Goal: Task Accomplishment & Management: Complete application form

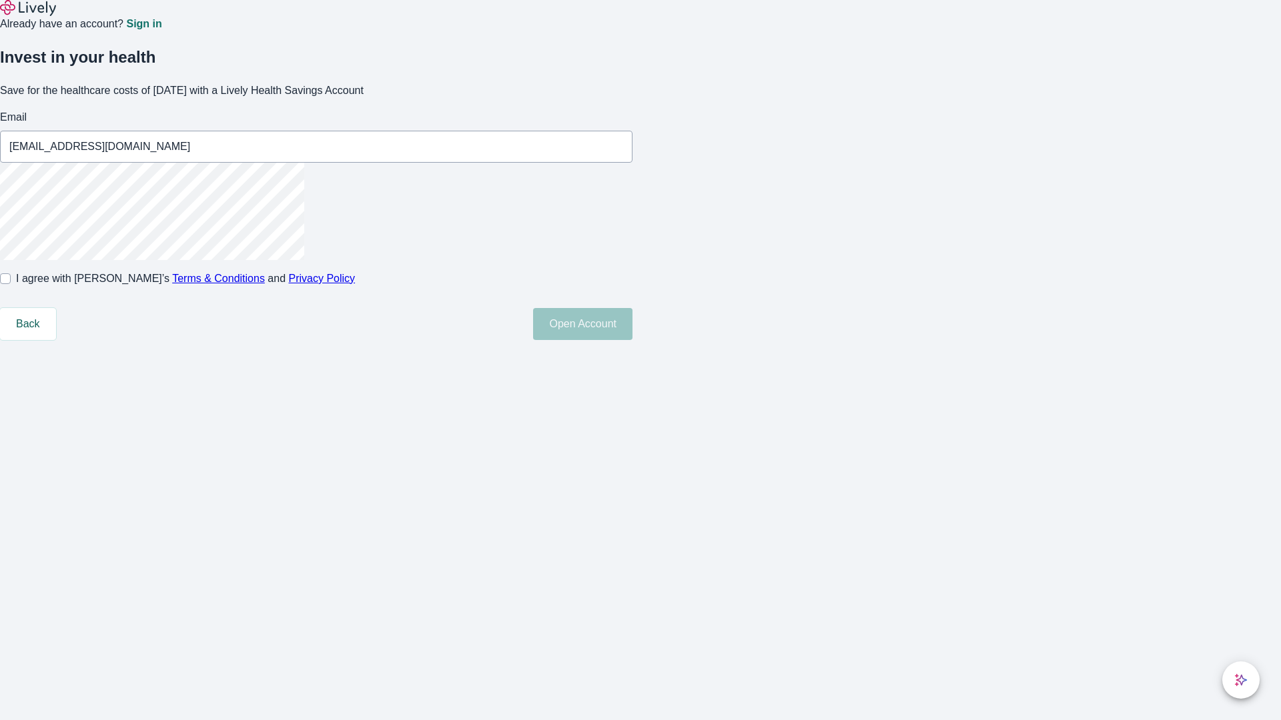
click at [11, 284] on input "I agree with Lively’s Terms & Conditions and Privacy Policy" at bounding box center [5, 279] width 11 height 11
checkbox input "true"
click at [632, 340] on button "Open Account" at bounding box center [582, 324] width 99 height 32
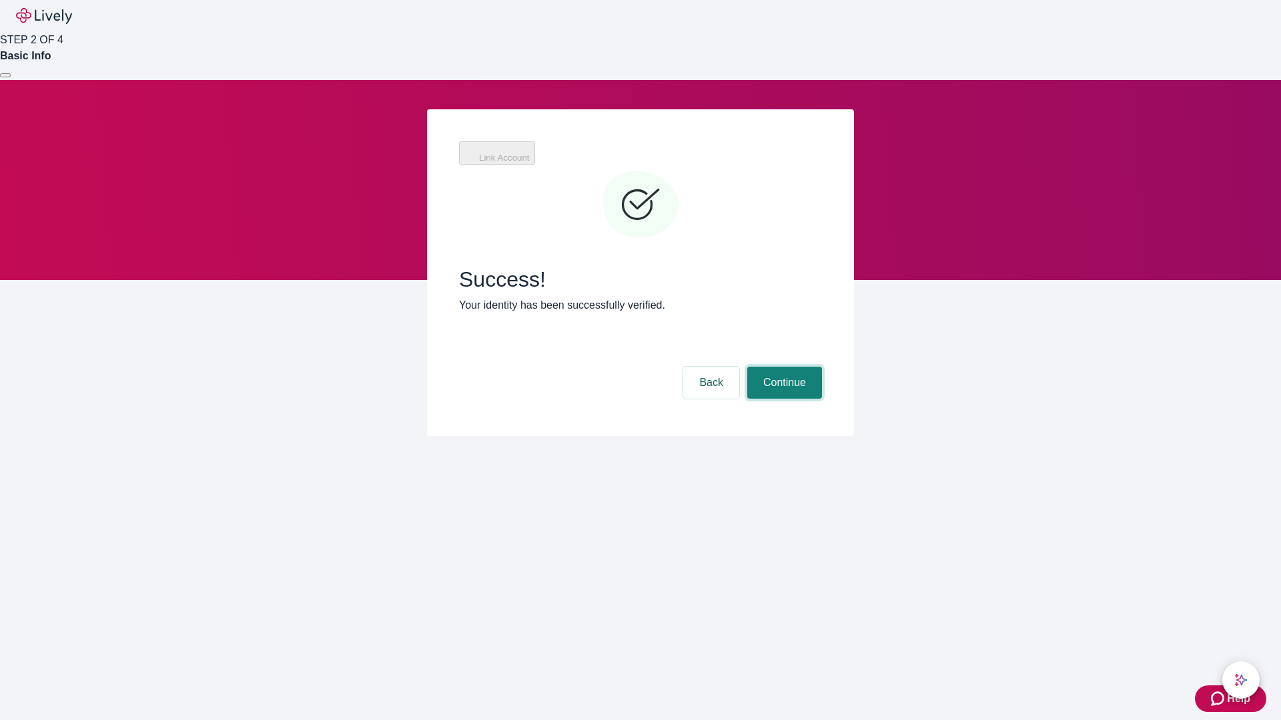
click at [783, 367] on button "Continue" at bounding box center [784, 383] width 75 height 32
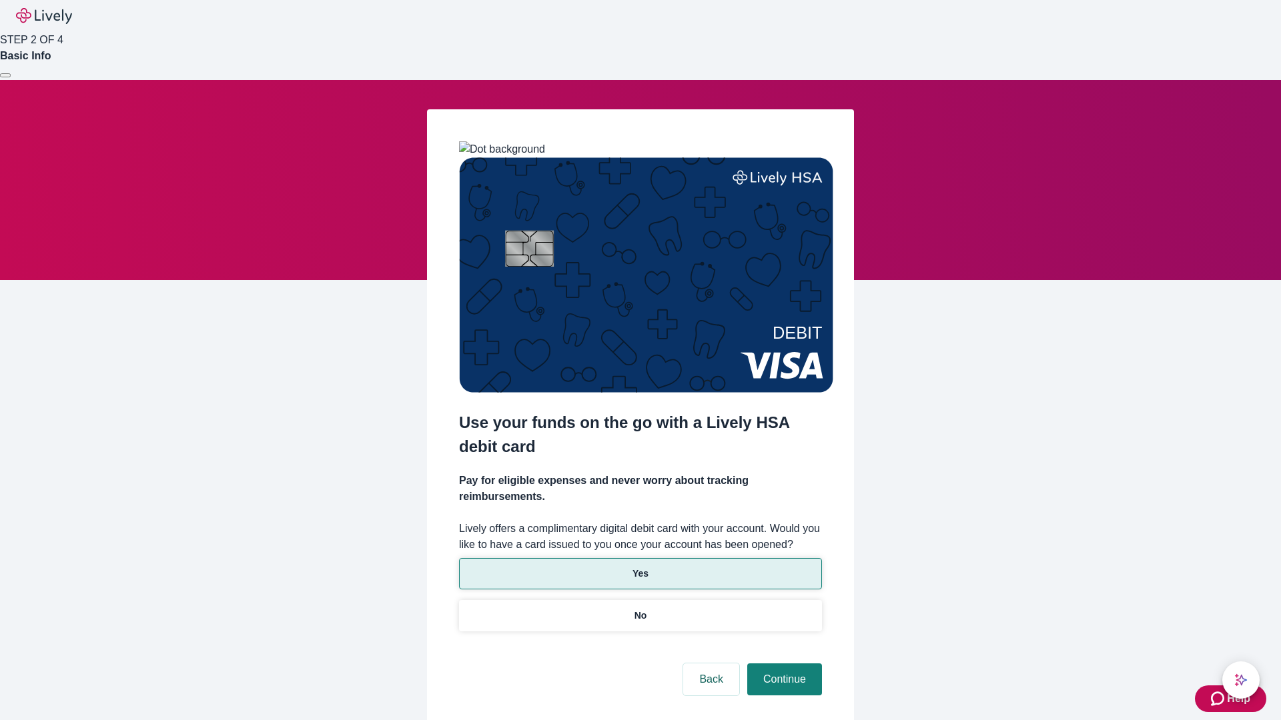
click at [640, 567] on p "Yes" at bounding box center [640, 574] width 16 height 14
click at [783, 664] on button "Continue" at bounding box center [784, 680] width 75 height 32
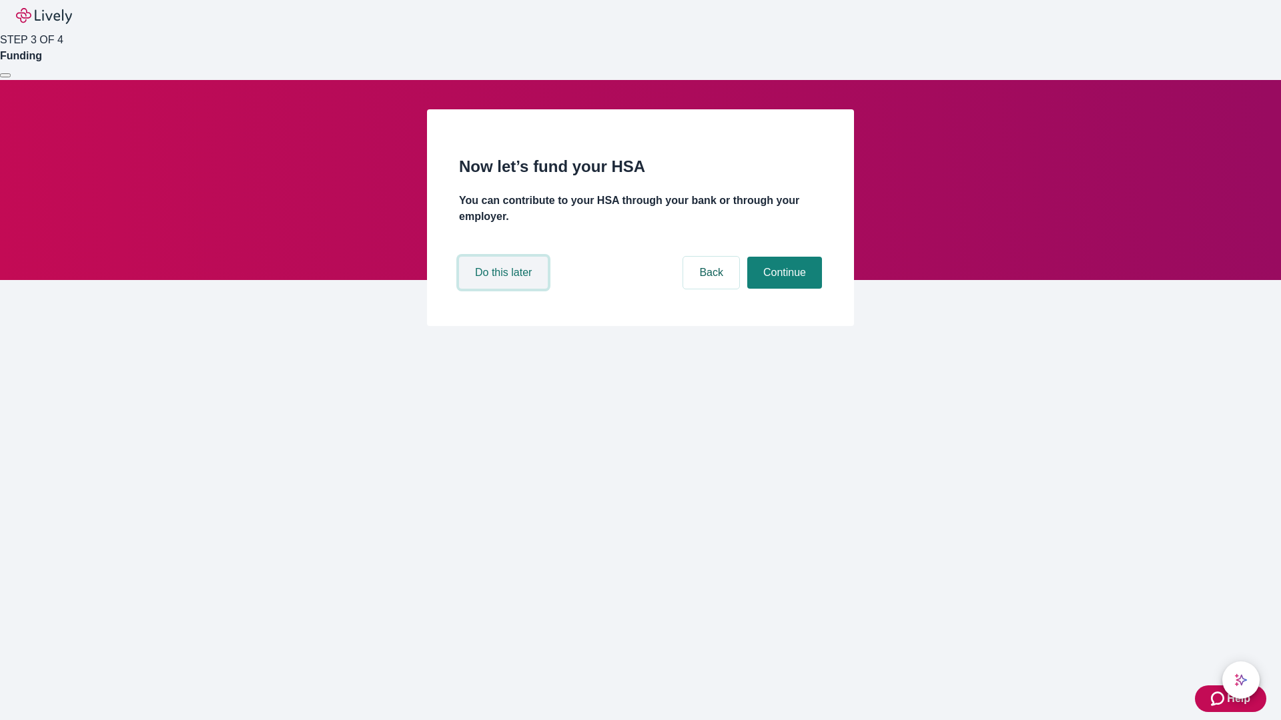
click at [505, 289] on button "Do this later" at bounding box center [503, 273] width 89 height 32
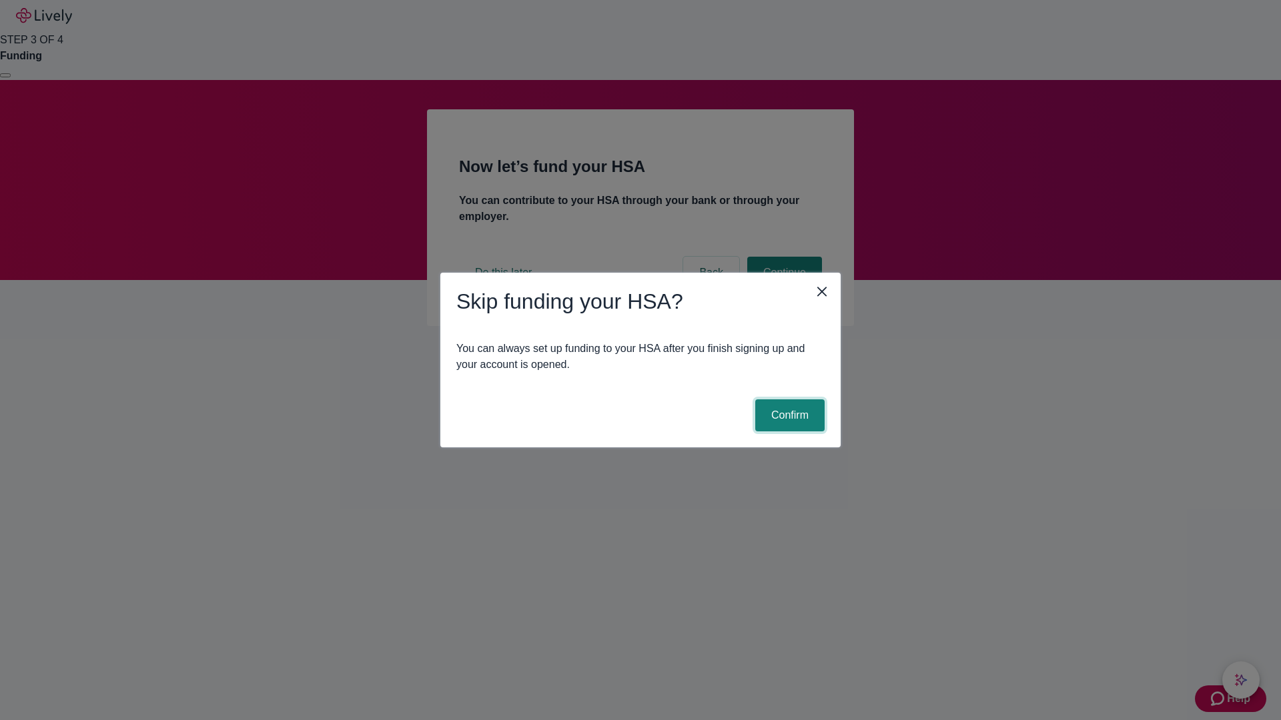
click at [788, 416] on button "Confirm" at bounding box center [789, 416] width 69 height 32
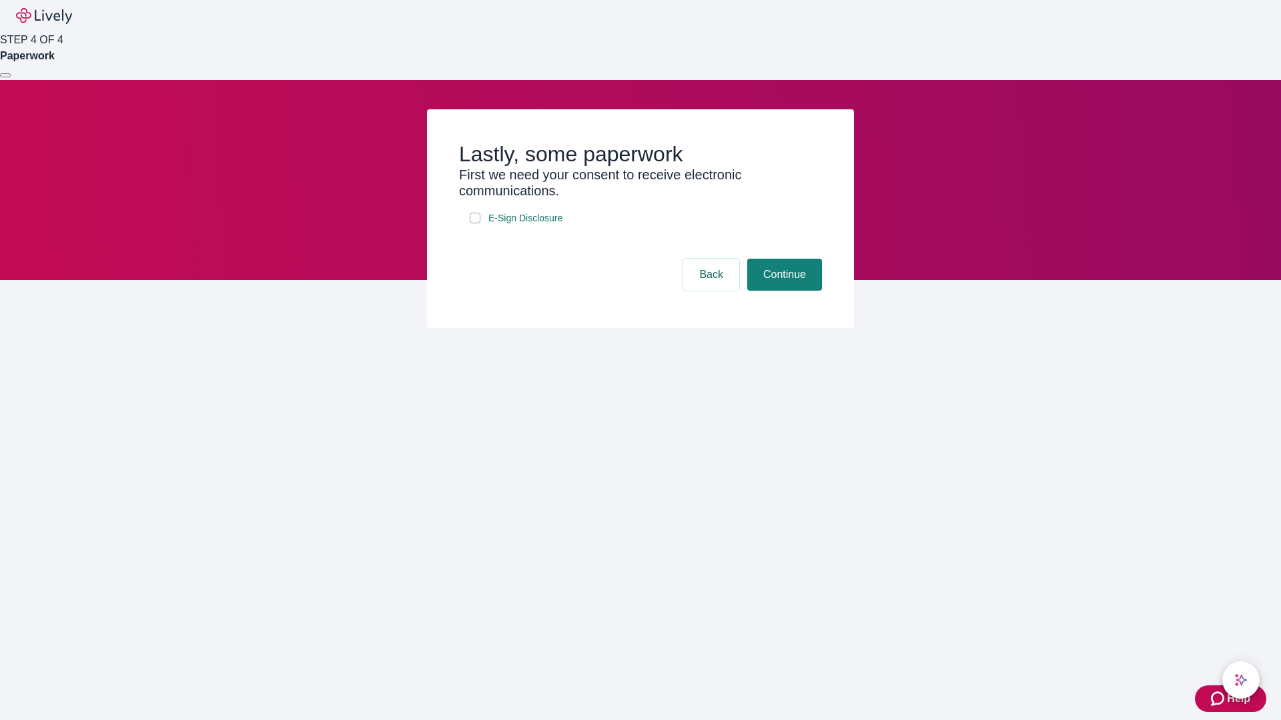
click at [475, 223] on input "E-Sign Disclosure" at bounding box center [475, 218] width 11 height 11
checkbox input "true"
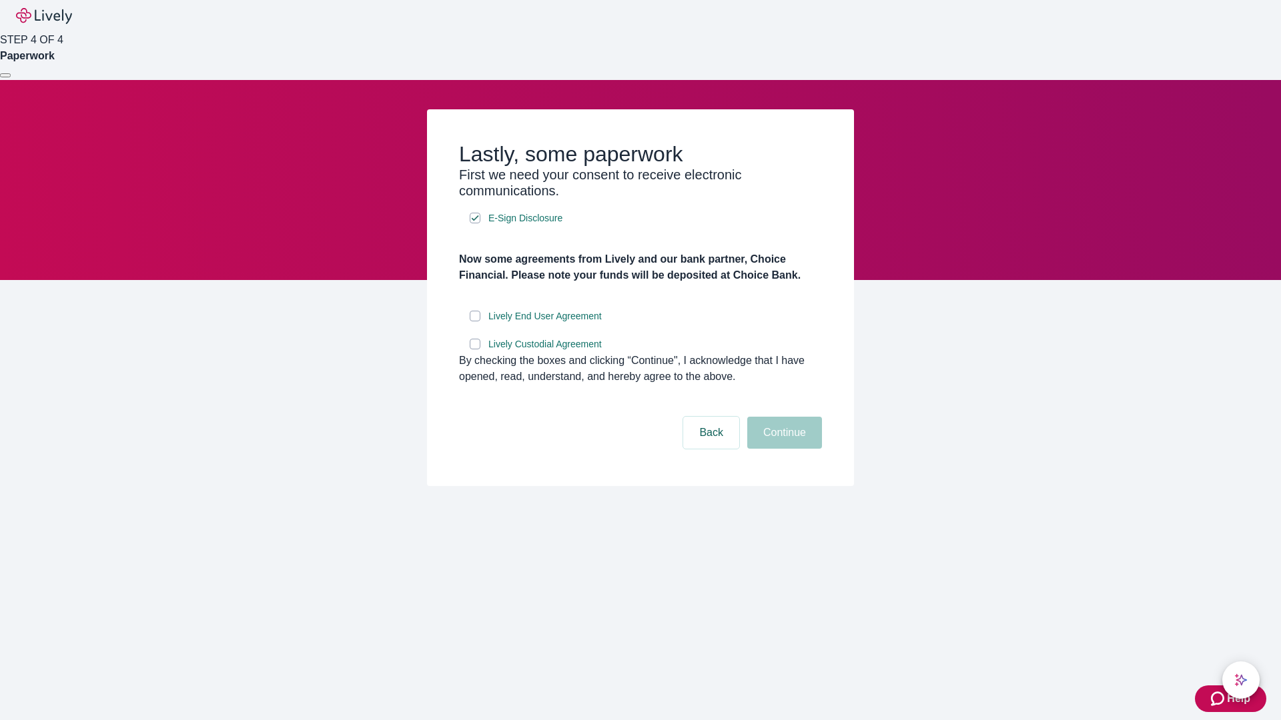
click at [475, 322] on input "Lively End User Agreement" at bounding box center [475, 316] width 11 height 11
checkbox input "true"
click at [475, 350] on input "Lively Custodial Agreement" at bounding box center [475, 344] width 11 height 11
checkbox input "true"
click at [783, 449] on button "Continue" at bounding box center [784, 433] width 75 height 32
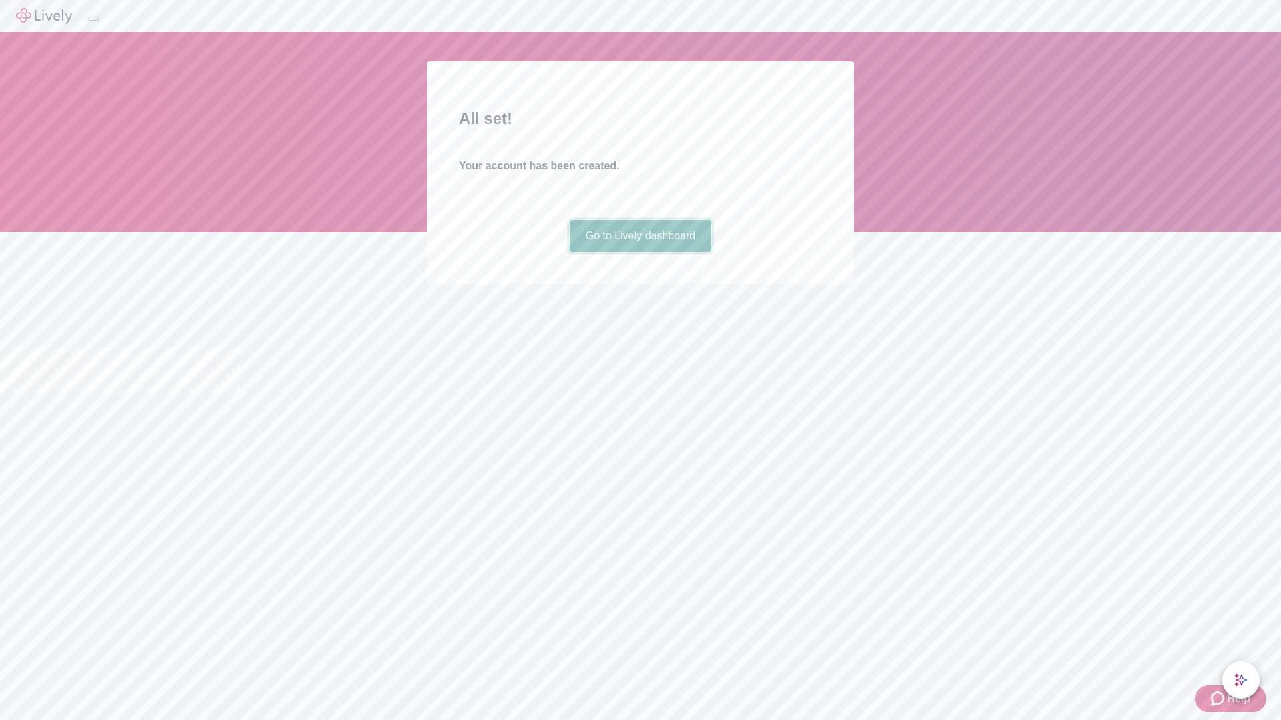
click at [640, 252] on link "Go to Lively dashboard" at bounding box center [641, 236] width 142 height 32
